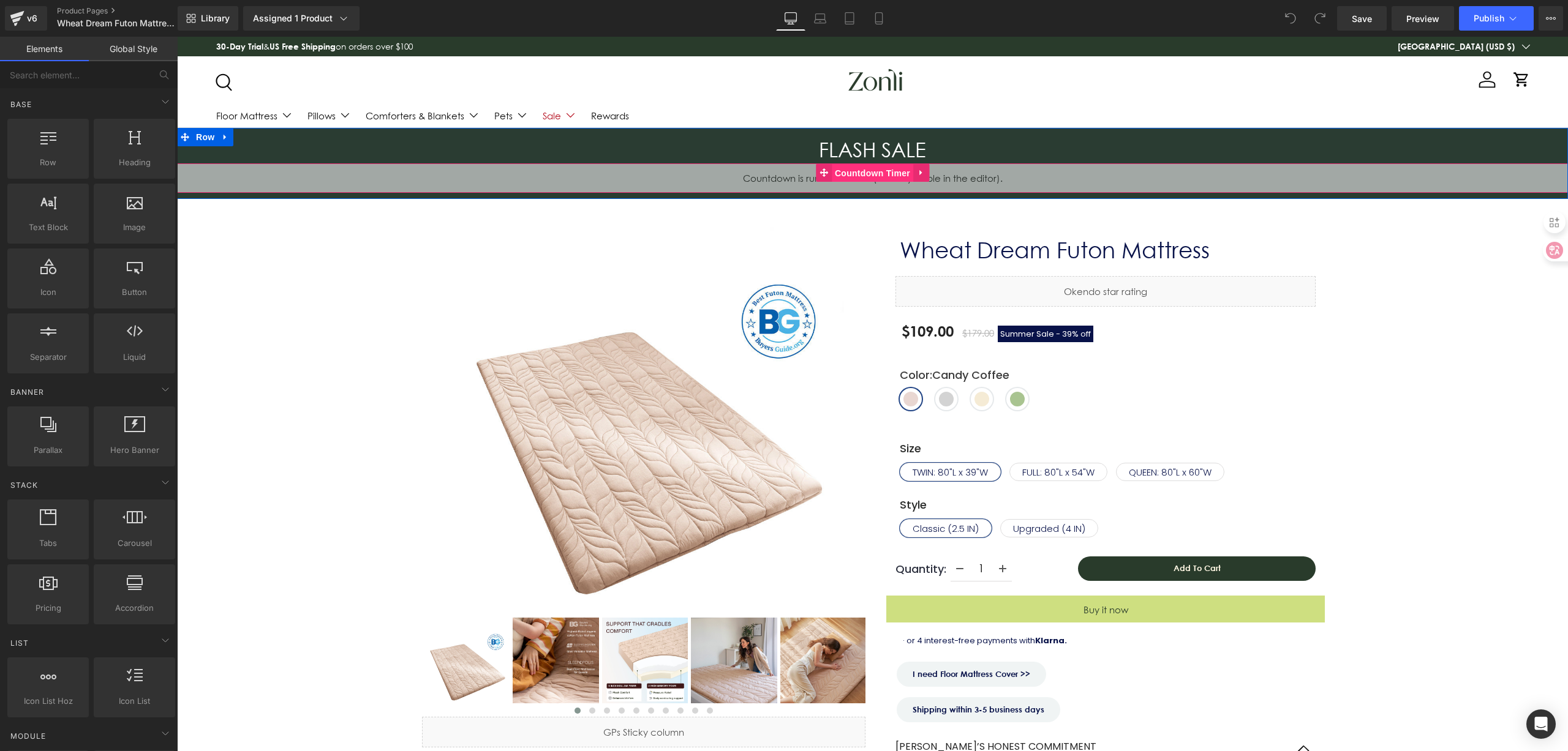
click at [867, 173] on span "Countdown Timer" at bounding box center [873, 173] width 81 height 19
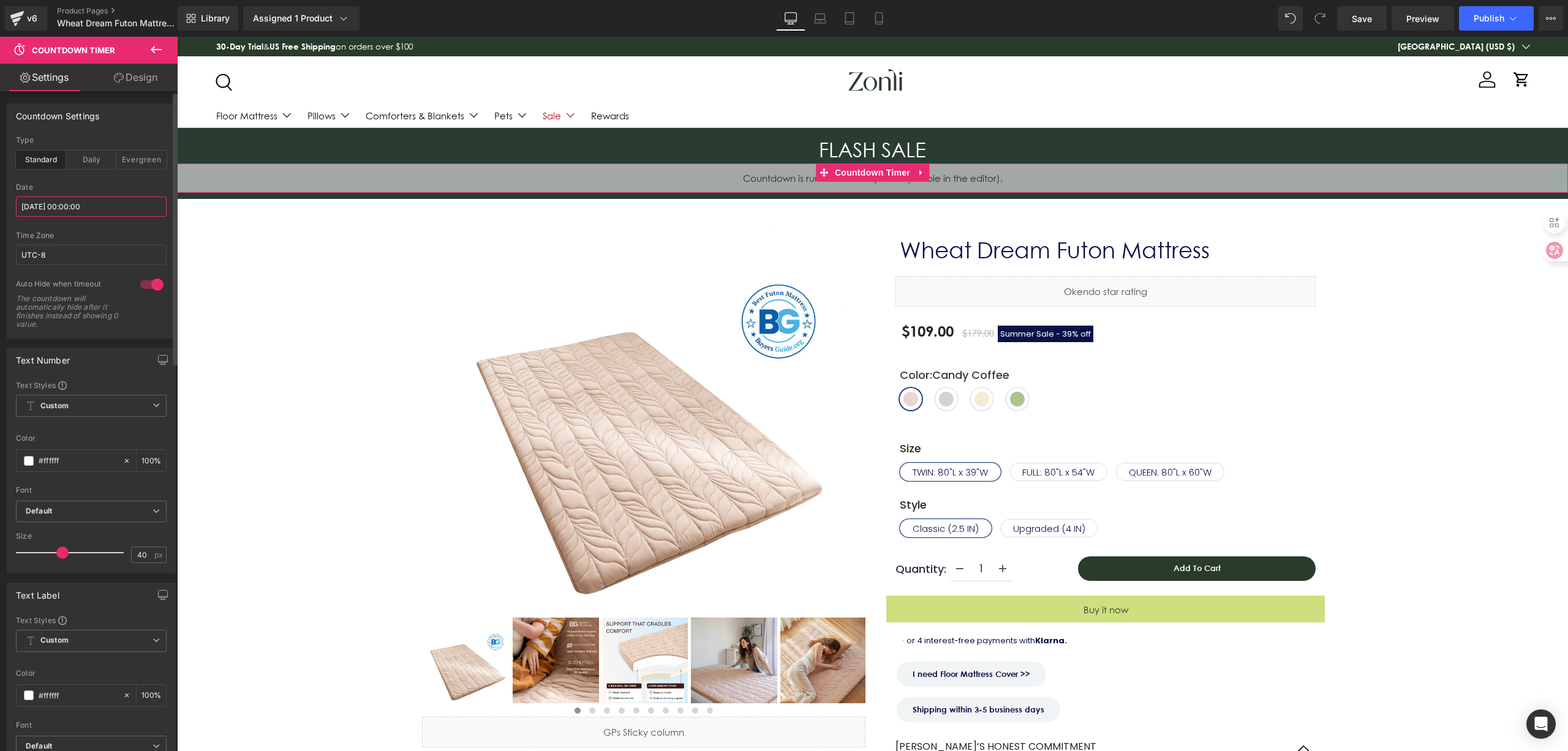
click at [123, 208] on input "[DATE] 00:00:00" at bounding box center [91, 207] width 151 height 20
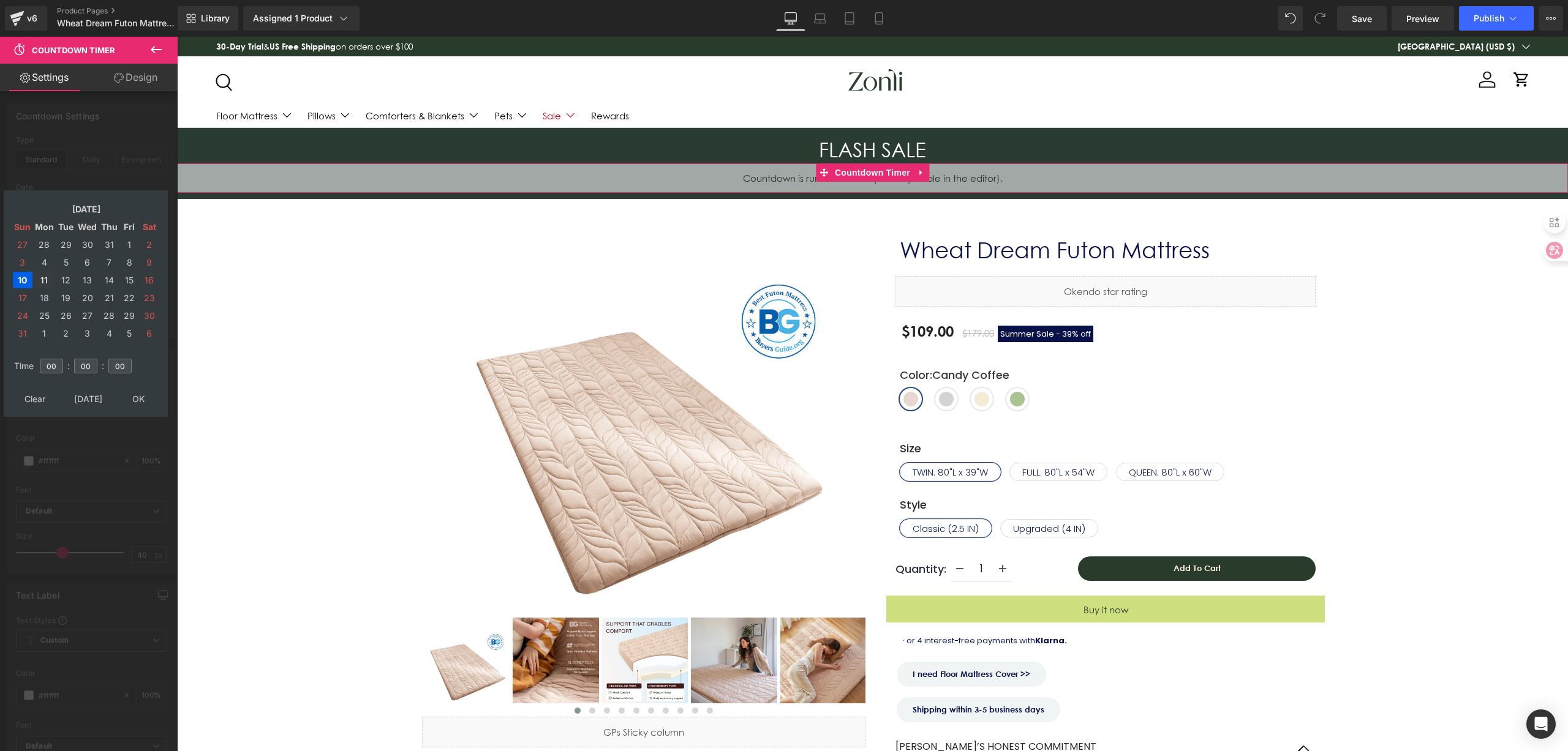
click at [41, 278] on td "11" at bounding box center [45, 280] width 21 height 17
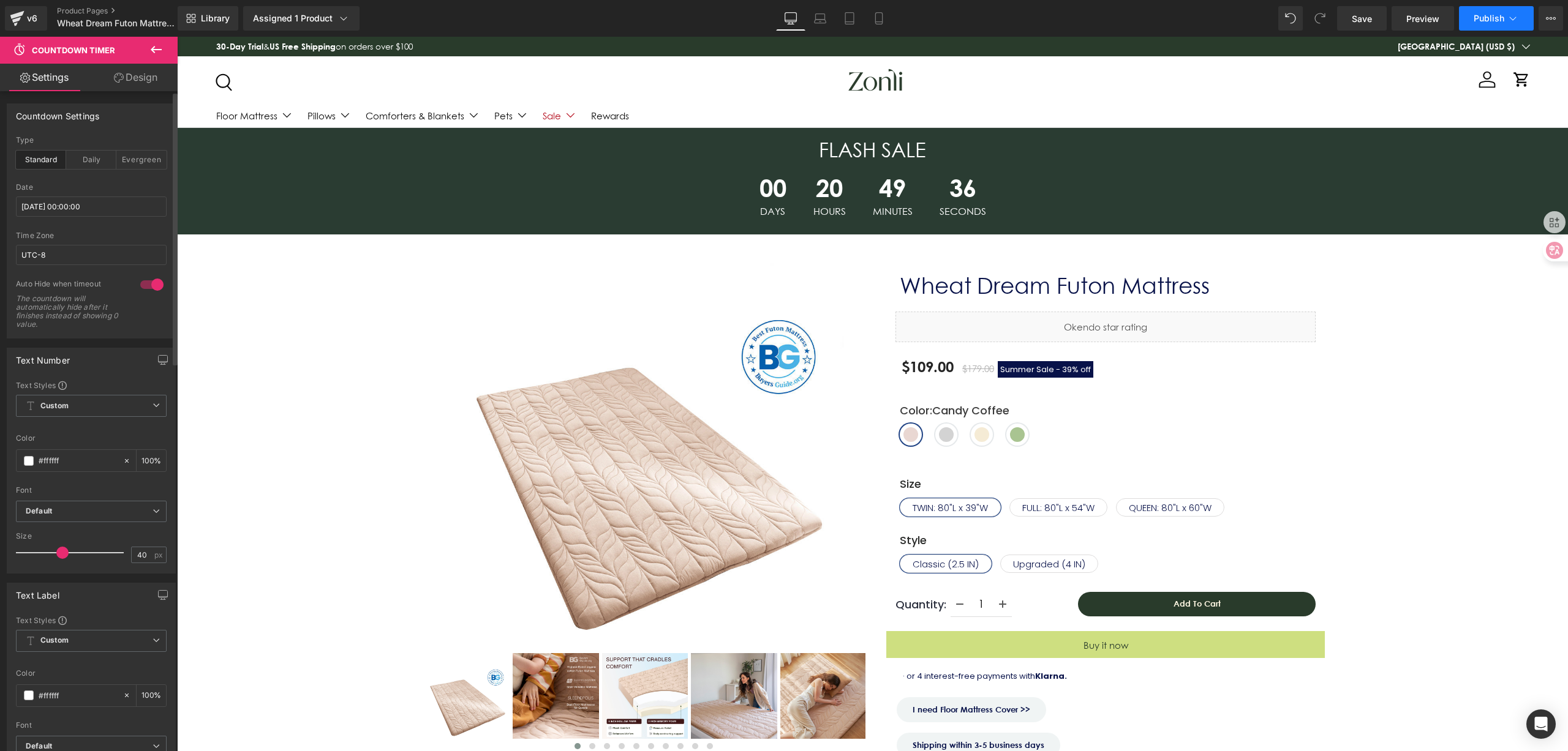
click at [1478, 15] on span "Publish" at bounding box center [1489, 18] width 31 height 10
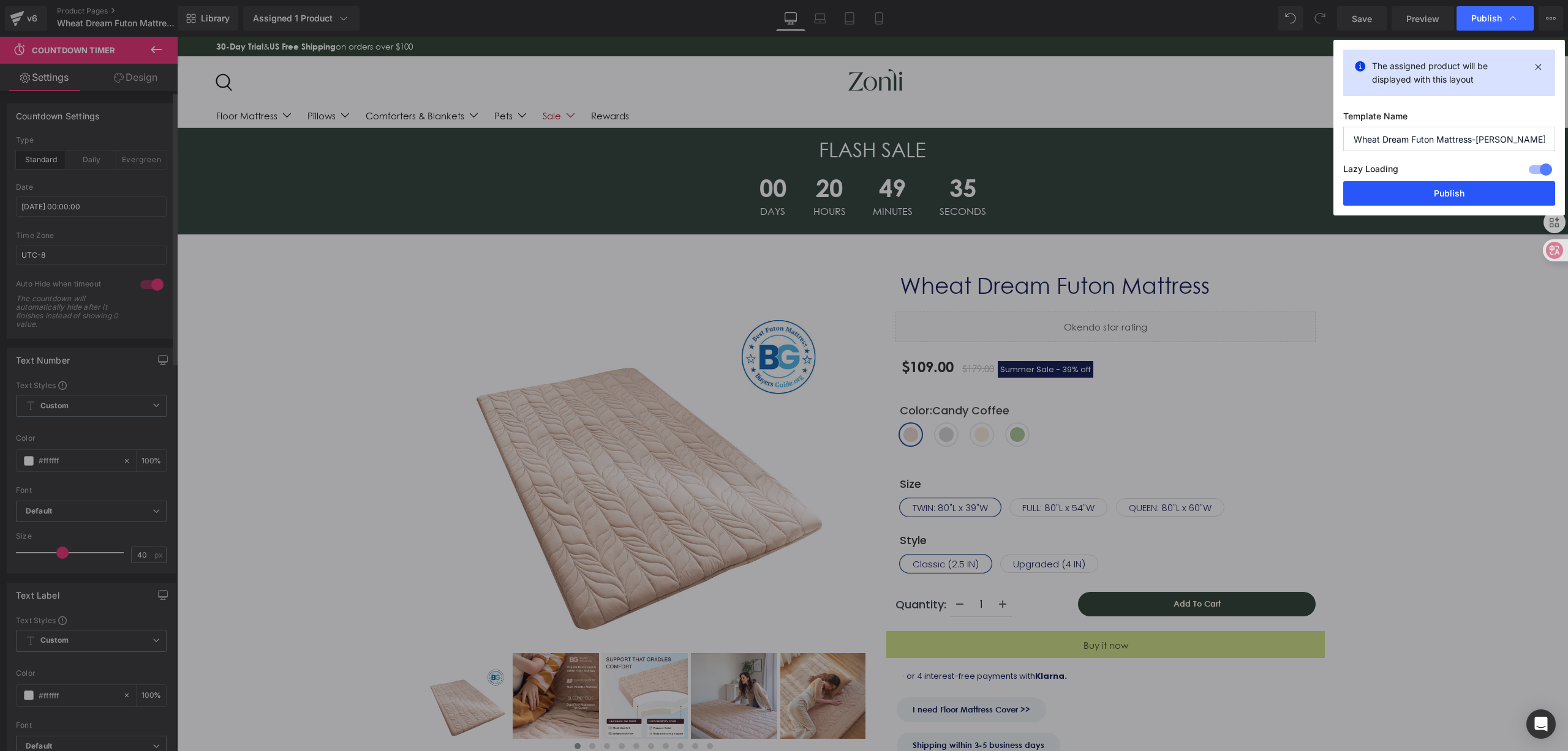
click at [1406, 183] on button "Publish" at bounding box center [1449, 193] width 212 height 25
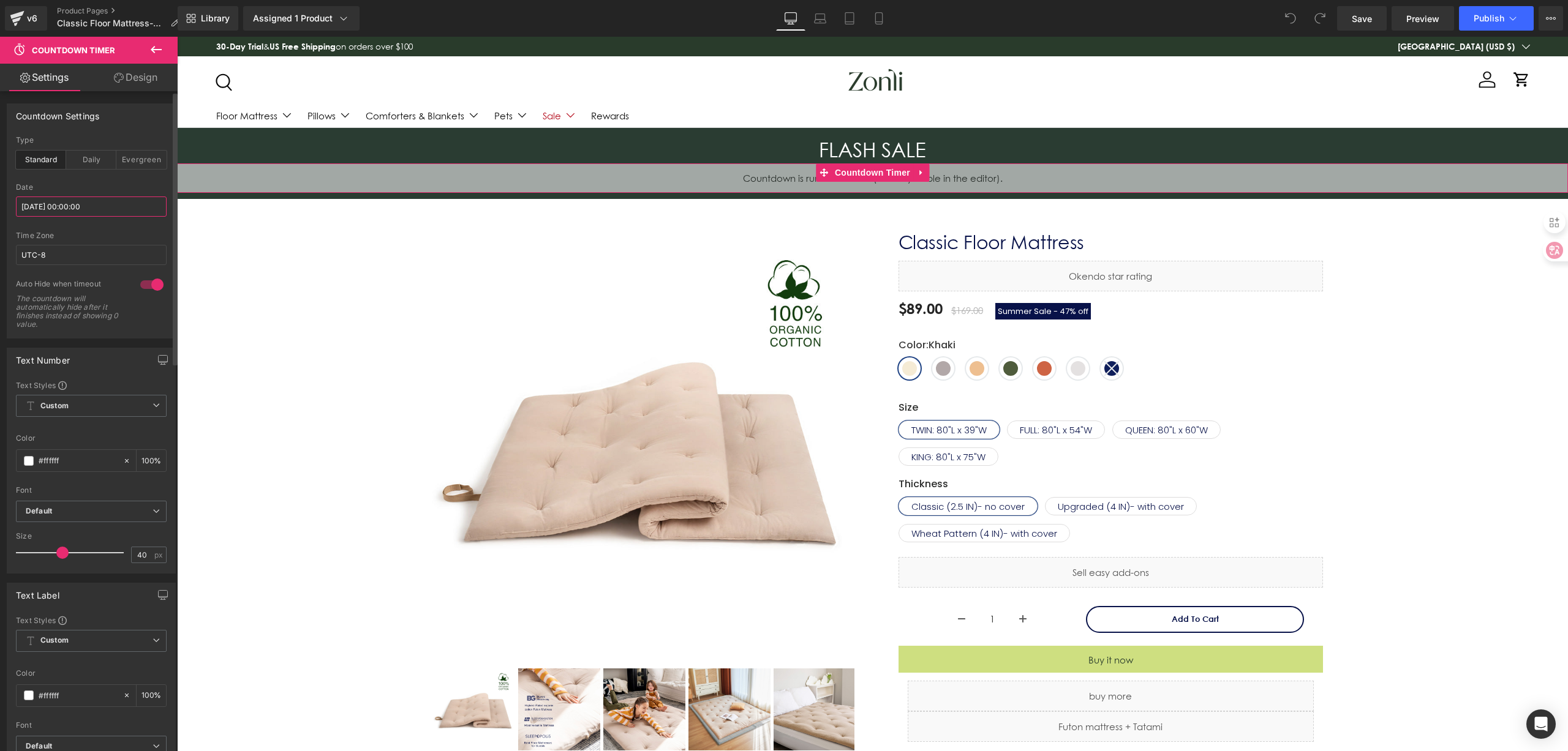
click at [123, 203] on input "[DATE] 00:00:00" at bounding box center [91, 207] width 151 height 20
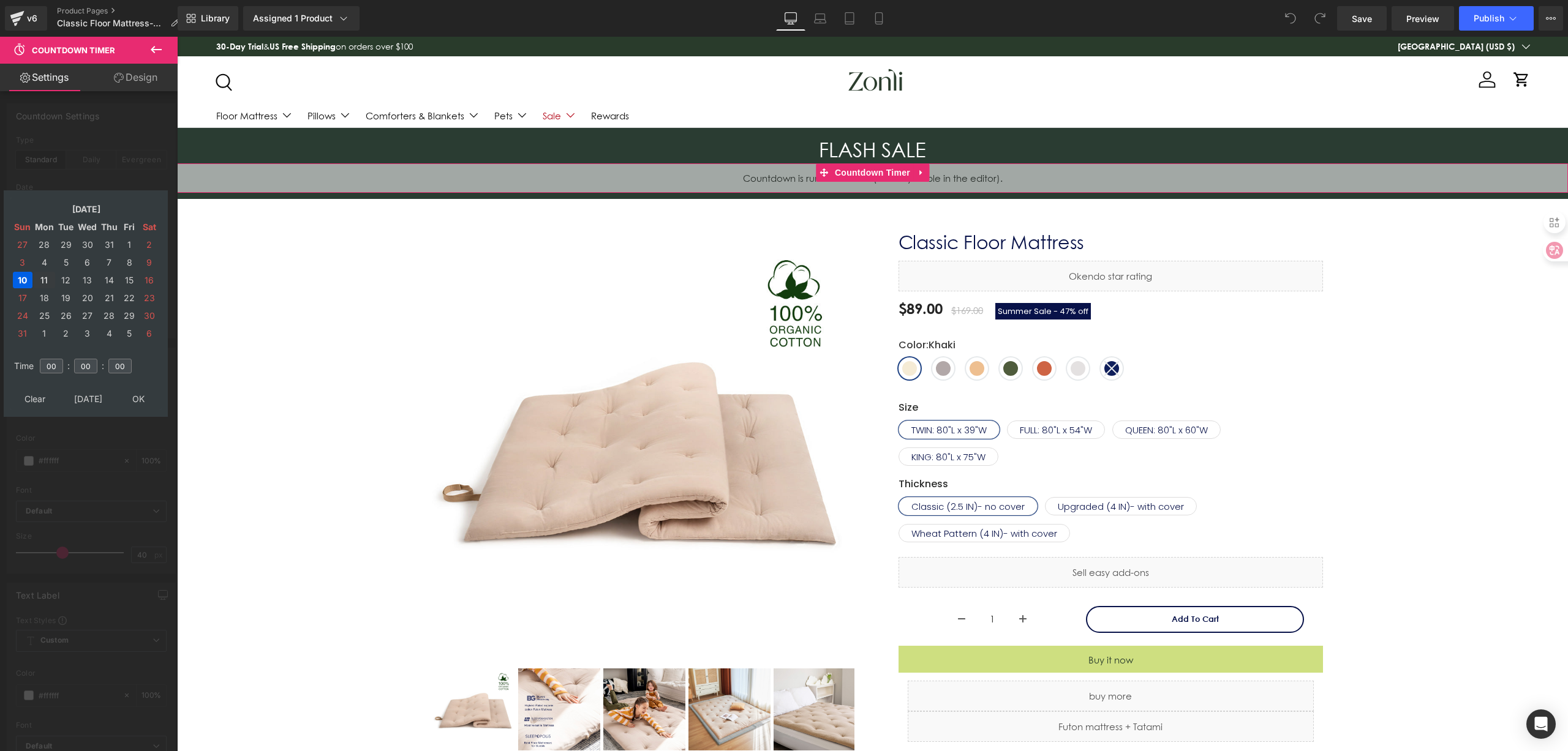
click at [47, 280] on td "11" at bounding box center [45, 280] width 21 height 17
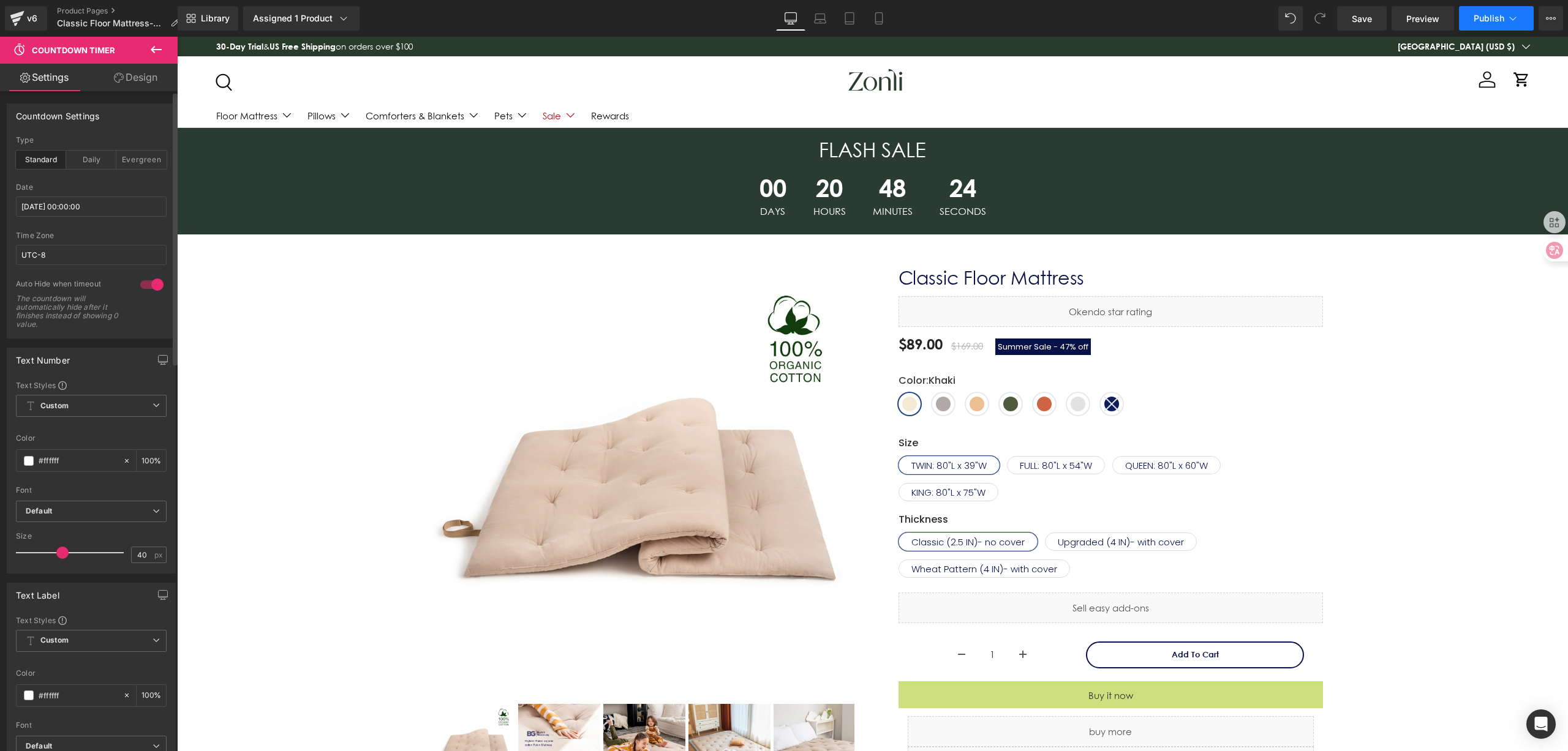
click at [1475, 14] on span "Publish" at bounding box center [1489, 18] width 31 height 10
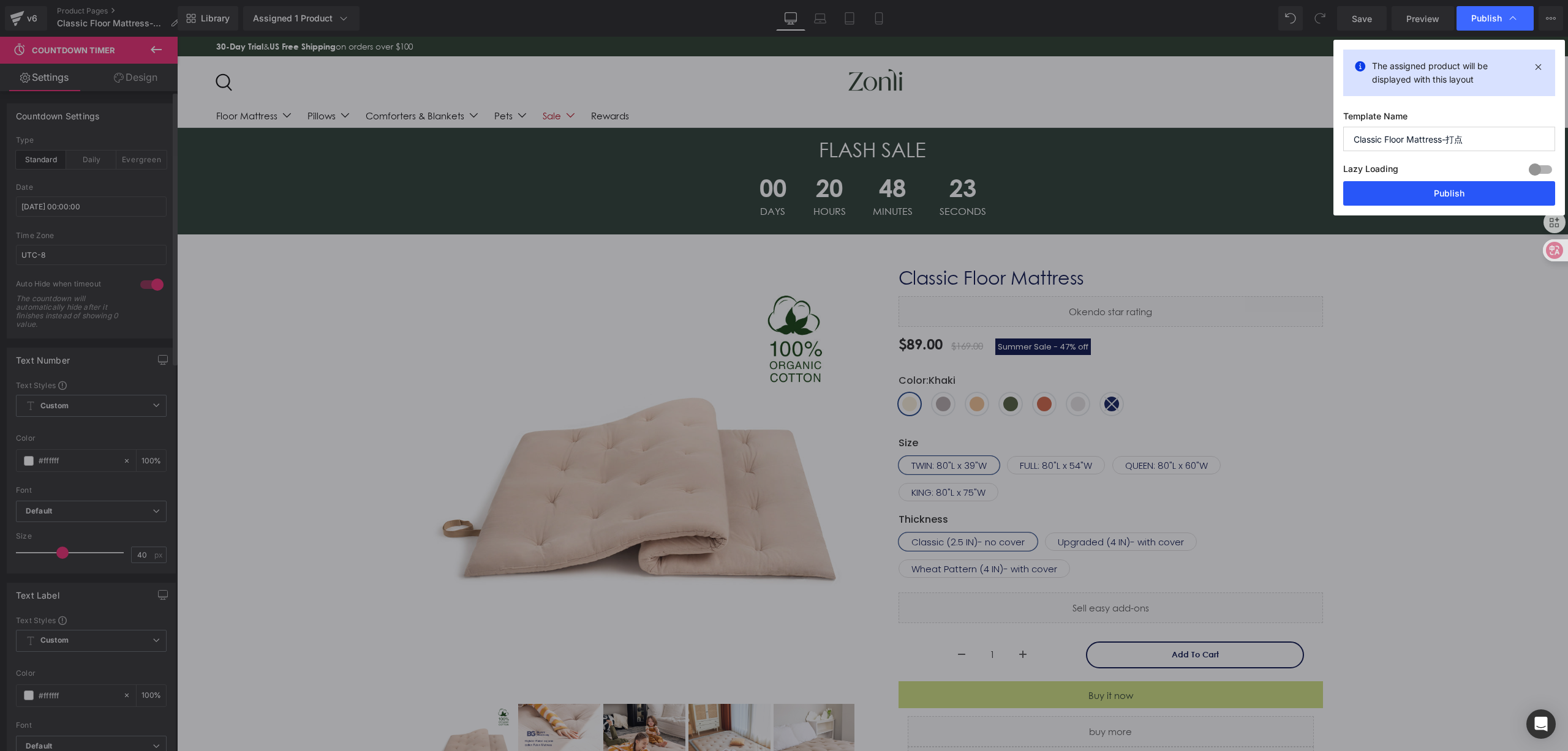
drag, startPoint x: 1408, startPoint y: 199, endPoint x: 1133, endPoint y: 209, distance: 275.2
click at [1408, 199] on button "Publish" at bounding box center [1449, 193] width 212 height 25
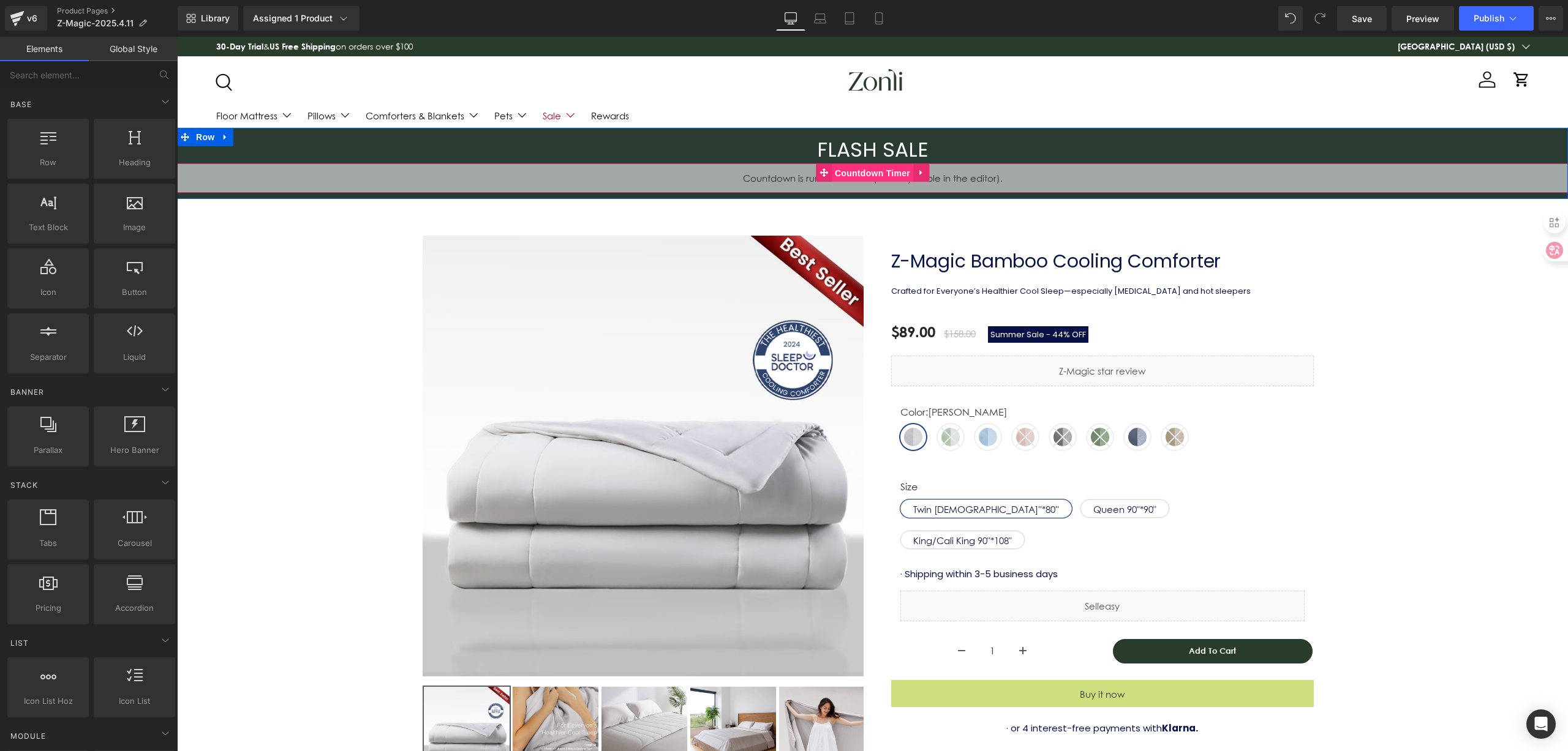
click at [899, 176] on span "Countdown Timer" at bounding box center [873, 173] width 81 height 19
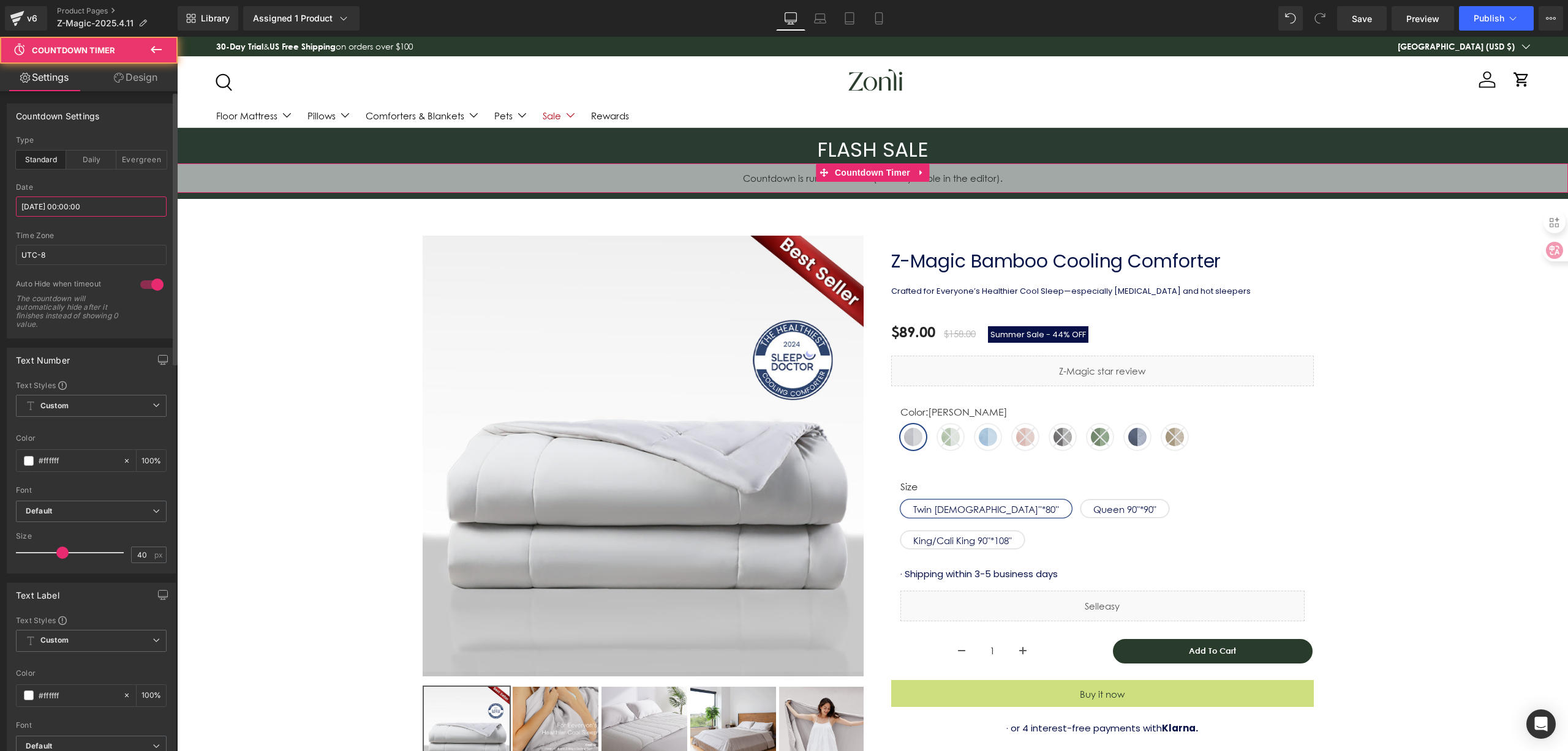
click at [126, 207] on input "[DATE] 00:00:00" at bounding box center [91, 207] width 151 height 20
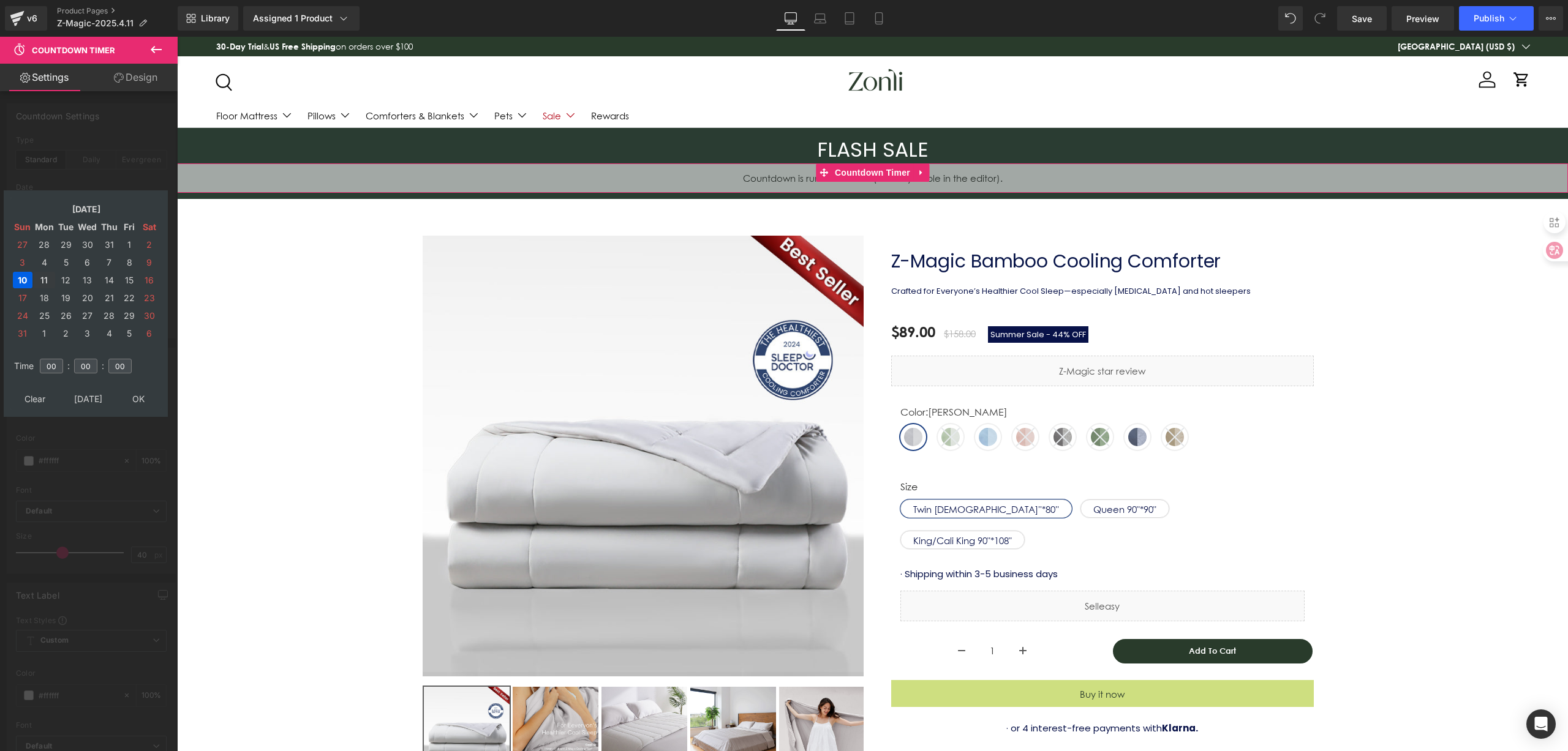
drag, startPoint x: 43, startPoint y: 283, endPoint x: 51, endPoint y: 285, distance: 8.2
click at [43, 282] on td "11" at bounding box center [45, 280] width 21 height 17
drag, startPoint x: 135, startPoint y: 400, endPoint x: 138, endPoint y: 392, distance: 8.5
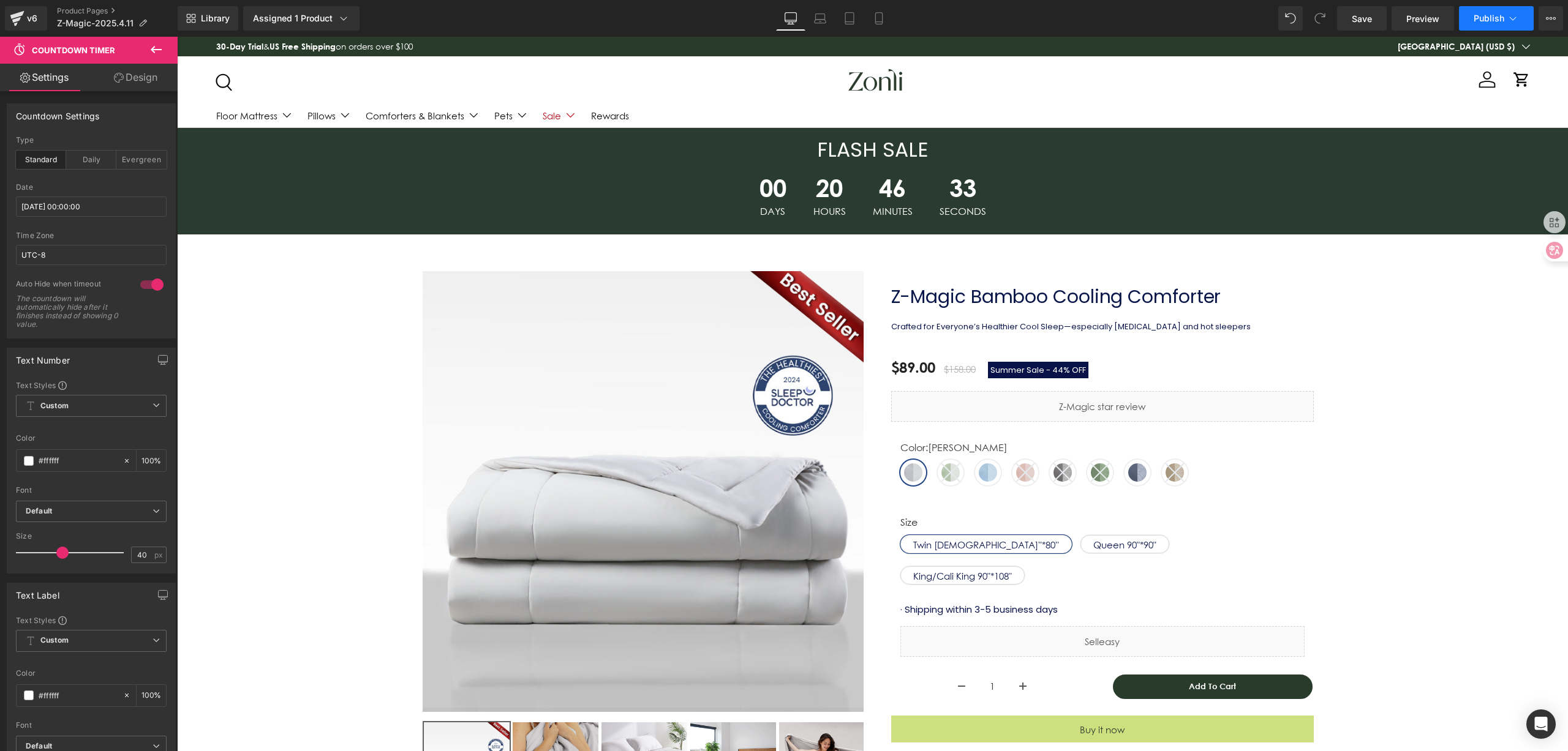
click at [1489, 15] on span "Publish" at bounding box center [1489, 18] width 31 height 10
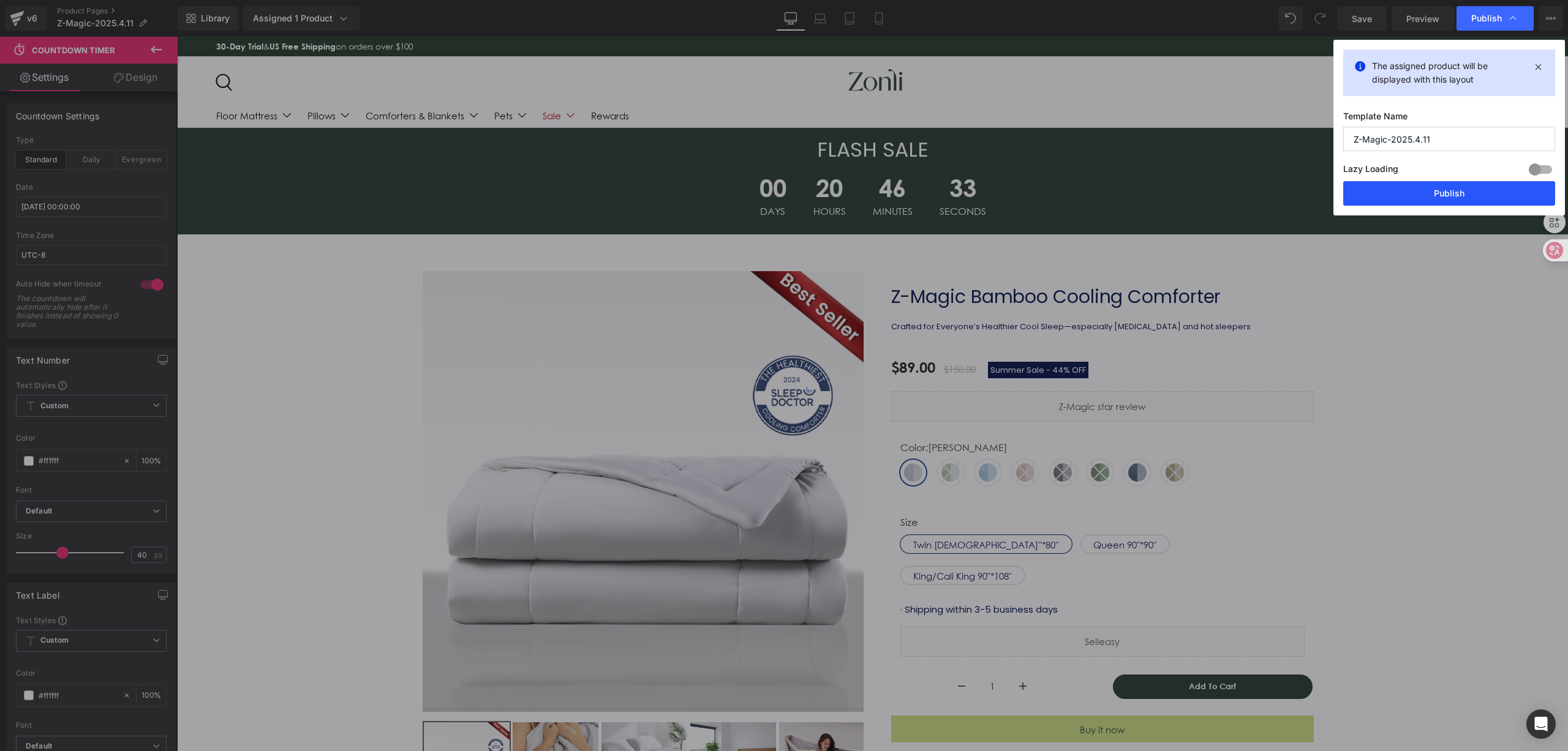
drag, startPoint x: 1405, startPoint y: 196, endPoint x: 1226, endPoint y: 151, distance: 184.6
click at [1405, 196] on button "Publish" at bounding box center [1449, 193] width 212 height 25
